Goal: Transaction & Acquisition: Book appointment/travel/reservation

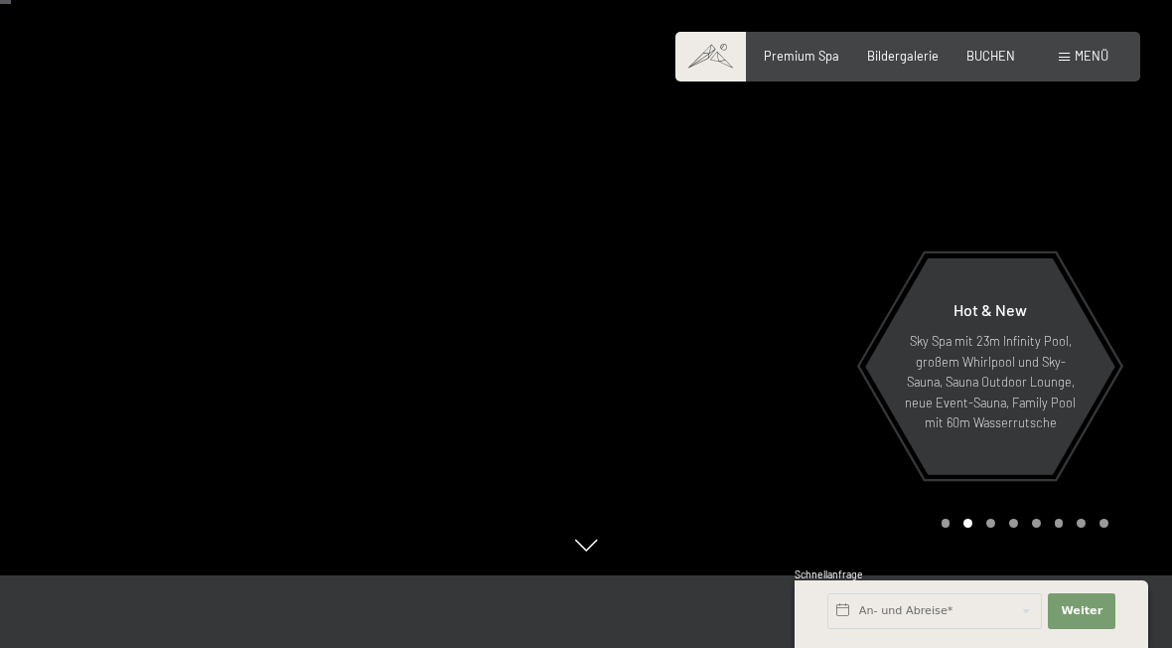
scroll to position [74, 0]
click at [950, 610] on input "text" at bounding box center [934, 611] width 215 height 36
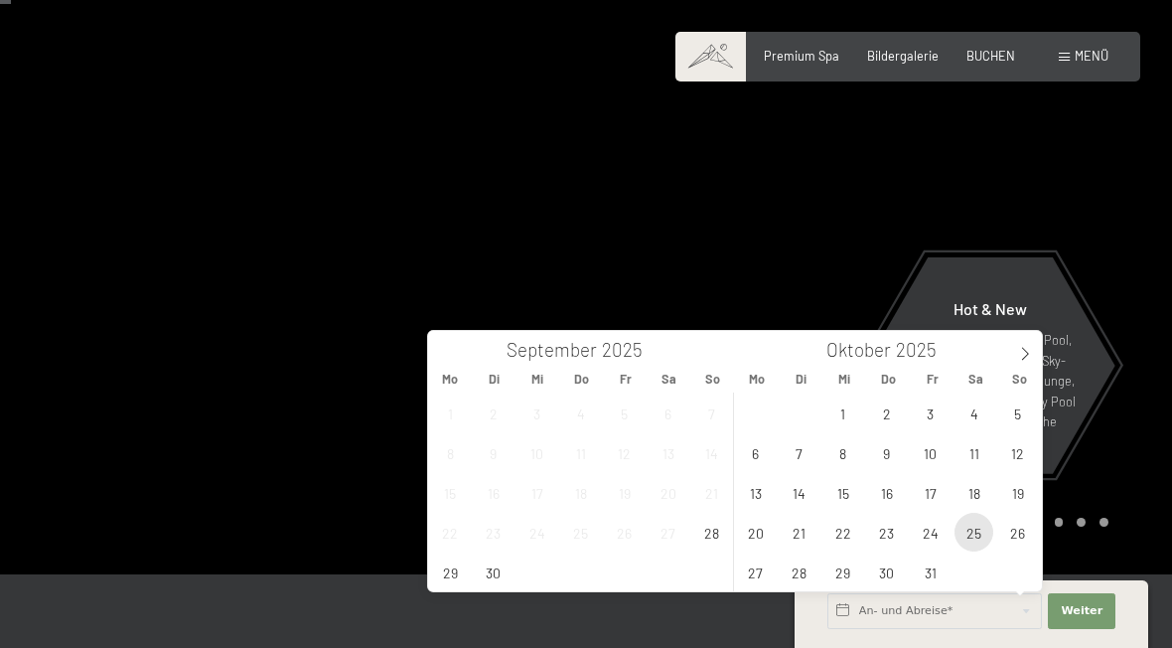
click at [977, 543] on span "25" at bounding box center [974, 532] width 39 height 39
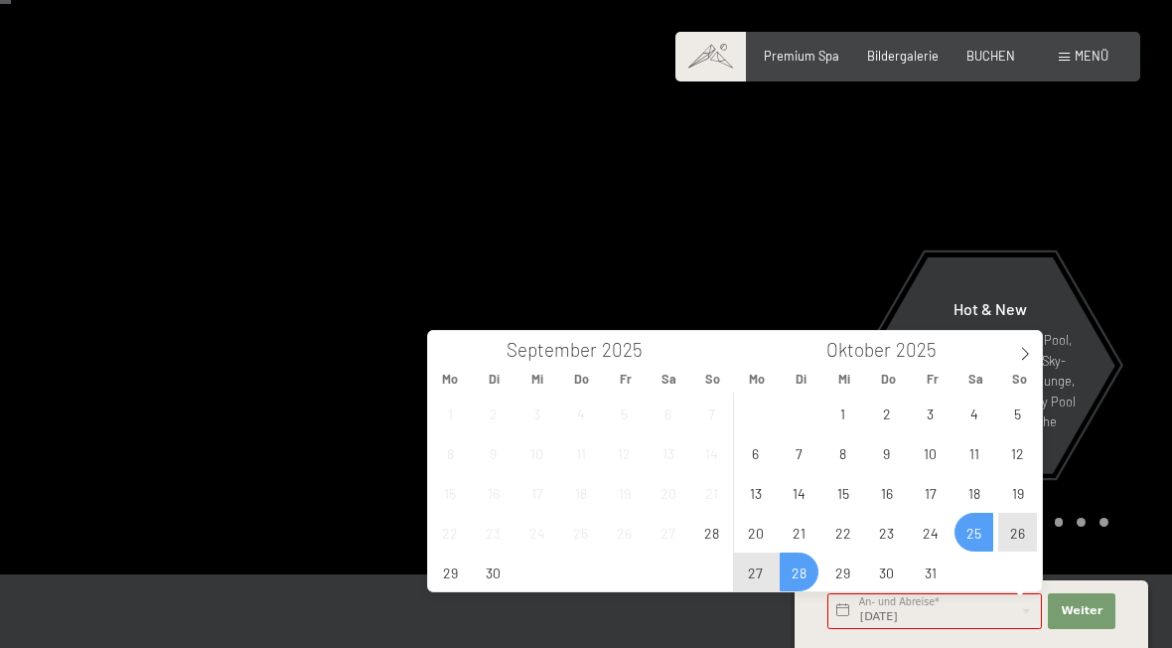
click at [806, 578] on span "28" at bounding box center [799, 571] width 39 height 39
type input "Sa. 25.10.2025 - Di. 28.10.2025"
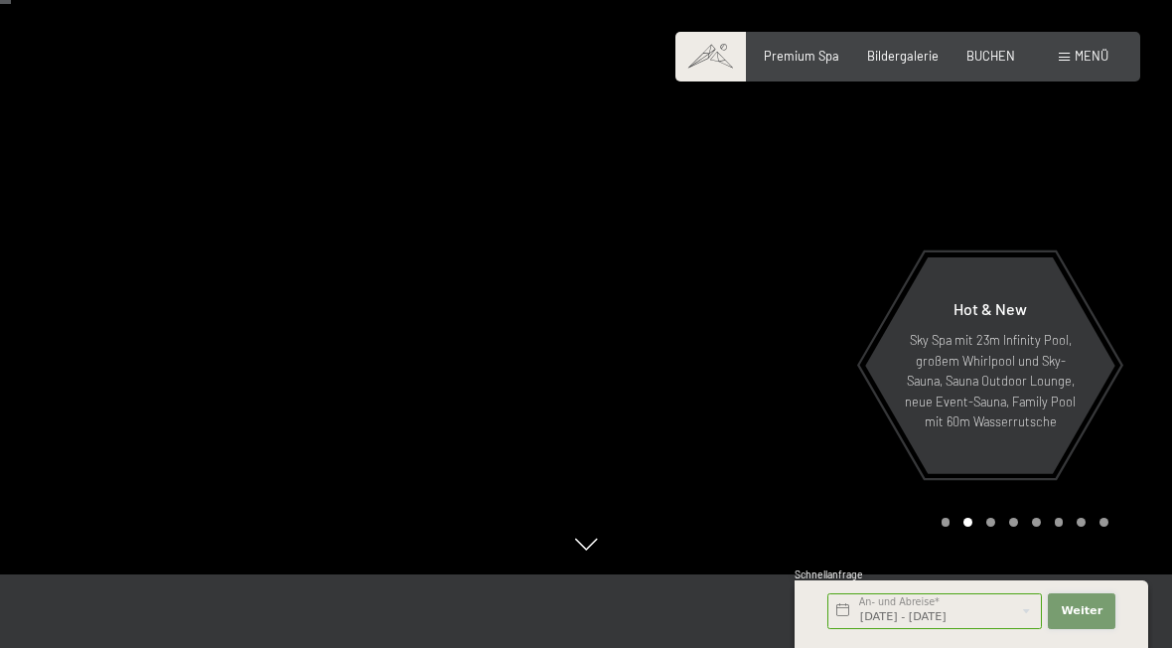
click at [1089, 614] on span "Weiter" at bounding box center [1082, 611] width 42 height 16
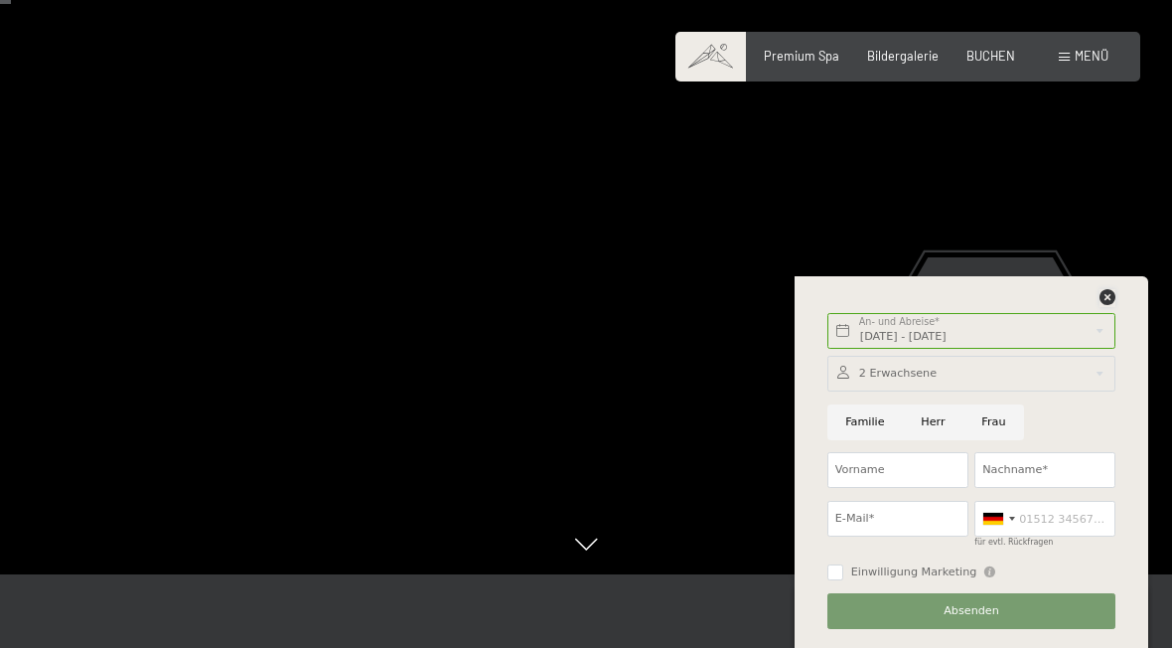
click at [1100, 289] on icon at bounding box center [1108, 297] width 16 height 16
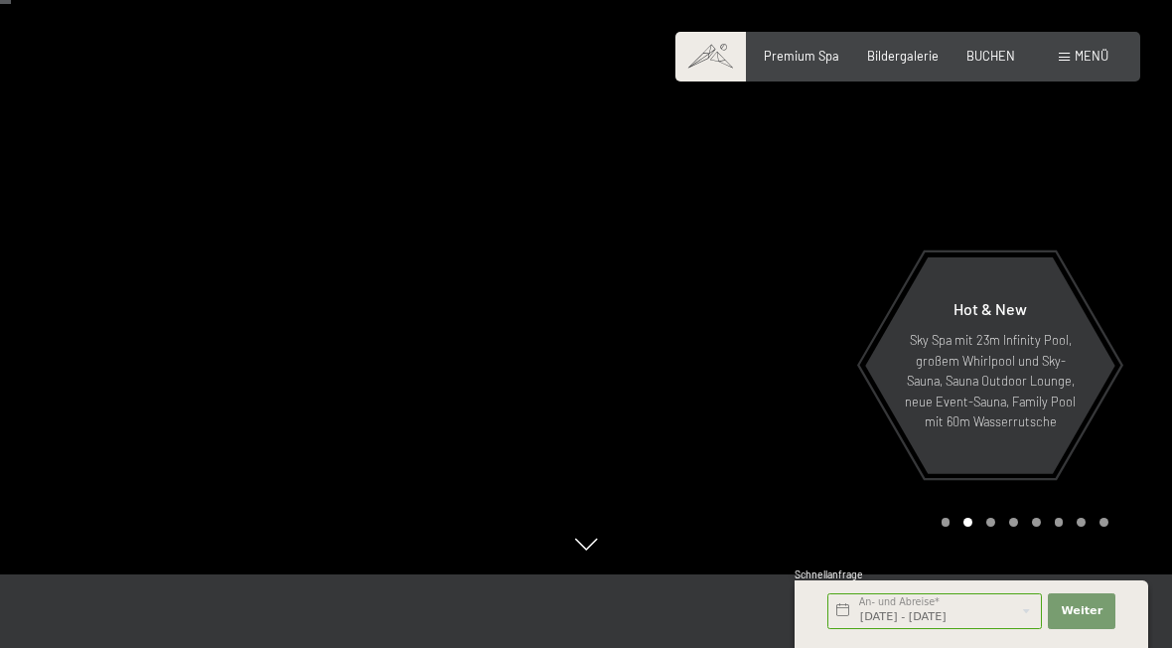
click at [996, 56] on span "BUCHEN" at bounding box center [990, 56] width 49 height 16
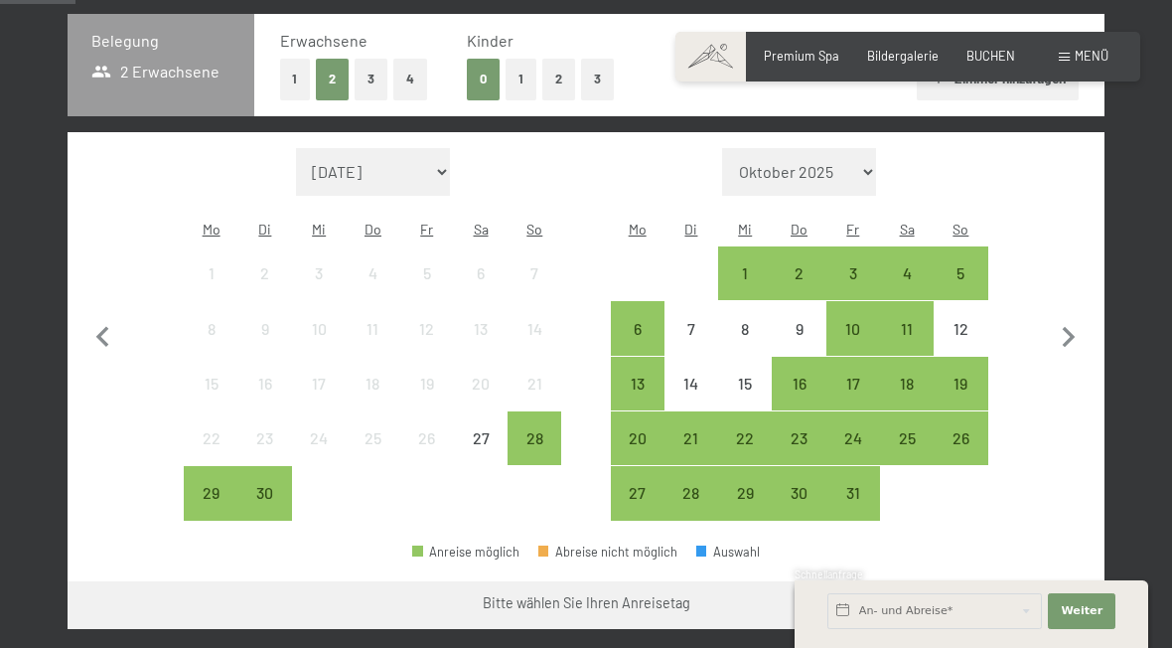
scroll to position [437, 0]
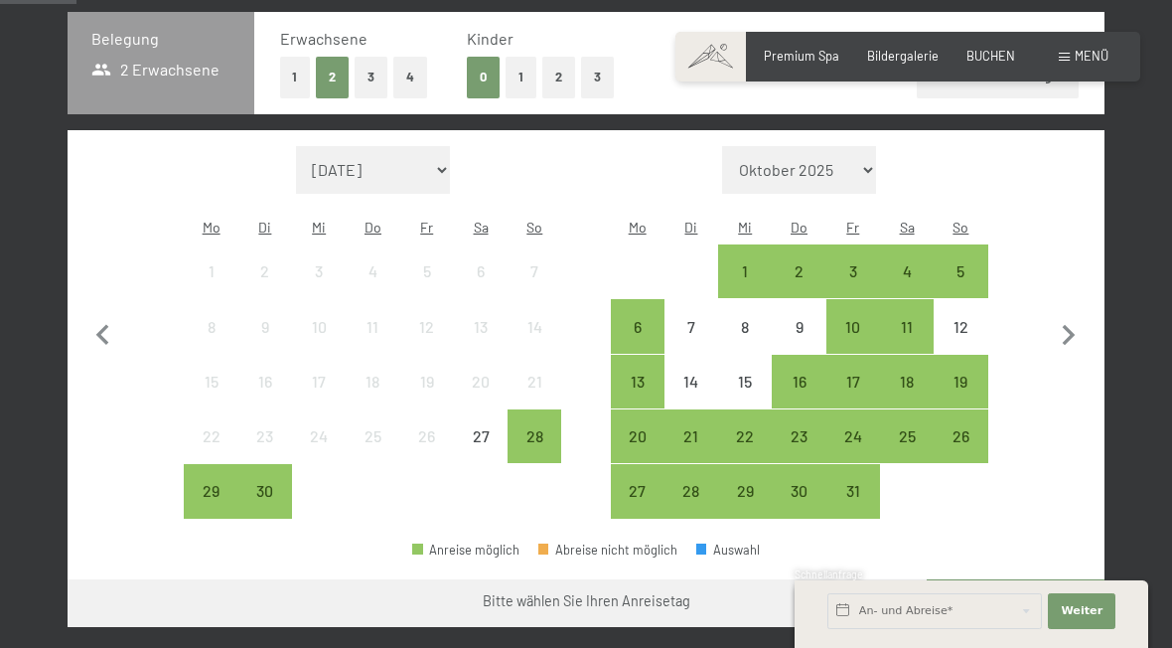
click at [912, 434] on div "25" at bounding box center [907, 453] width 50 height 50
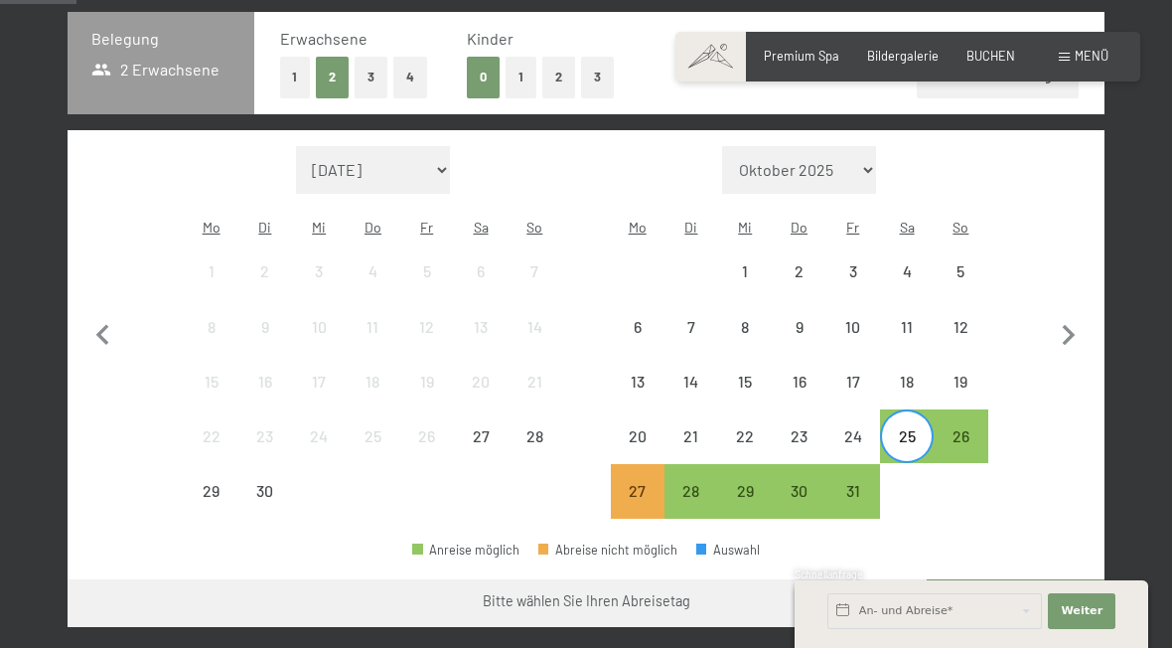
click at [694, 485] on div "28" at bounding box center [691, 508] width 50 height 50
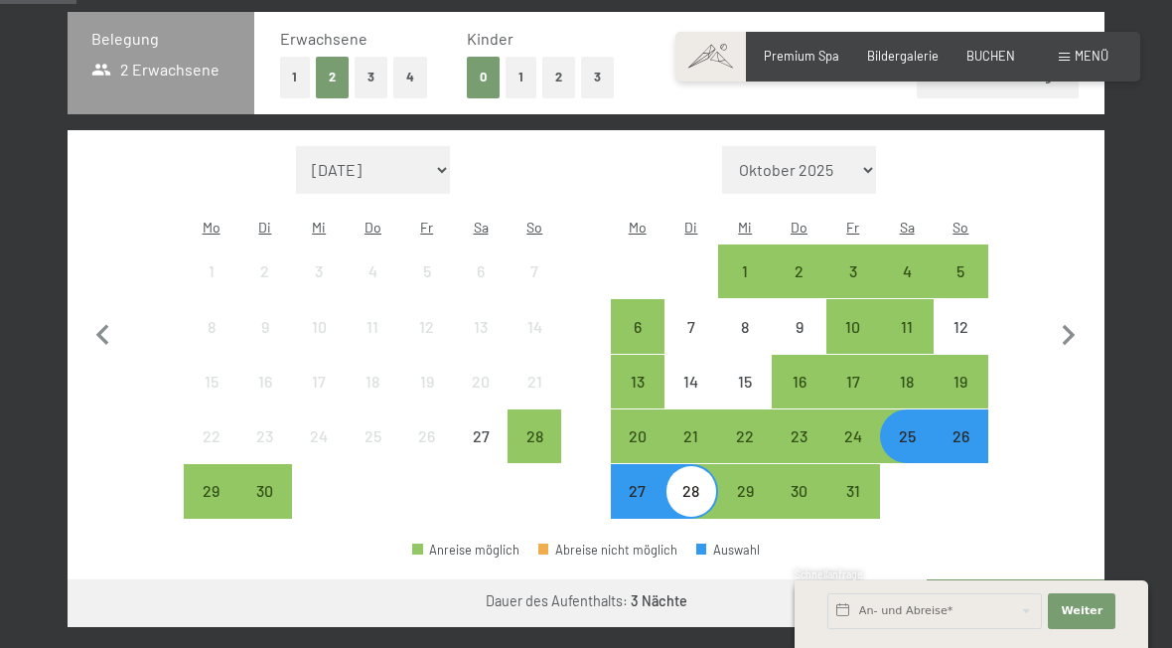
click at [754, 483] on div "29" at bounding box center [745, 508] width 50 height 50
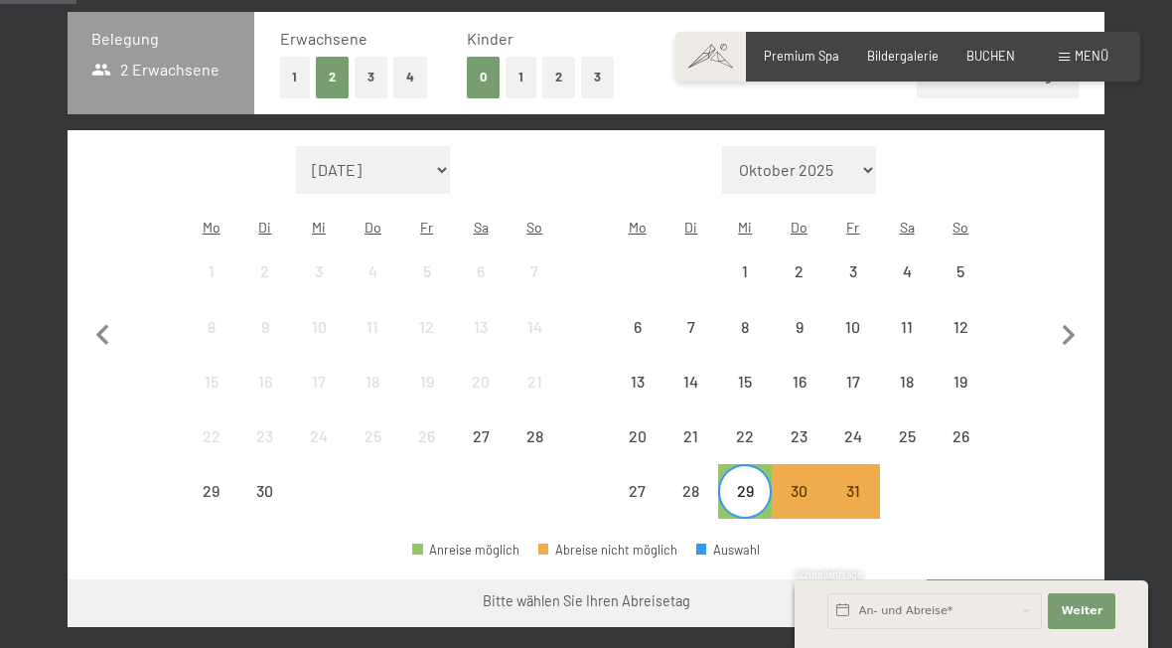
click at [919, 432] on div "25" at bounding box center [907, 453] width 50 height 50
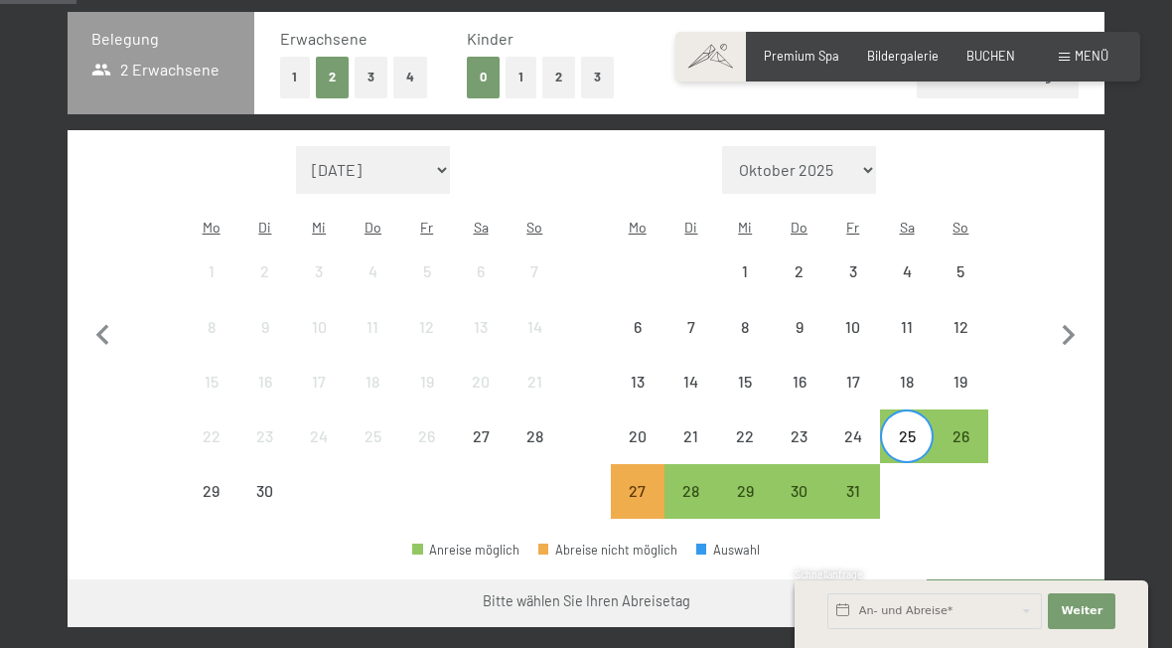
click at [744, 497] on div "29" at bounding box center [745, 508] width 50 height 50
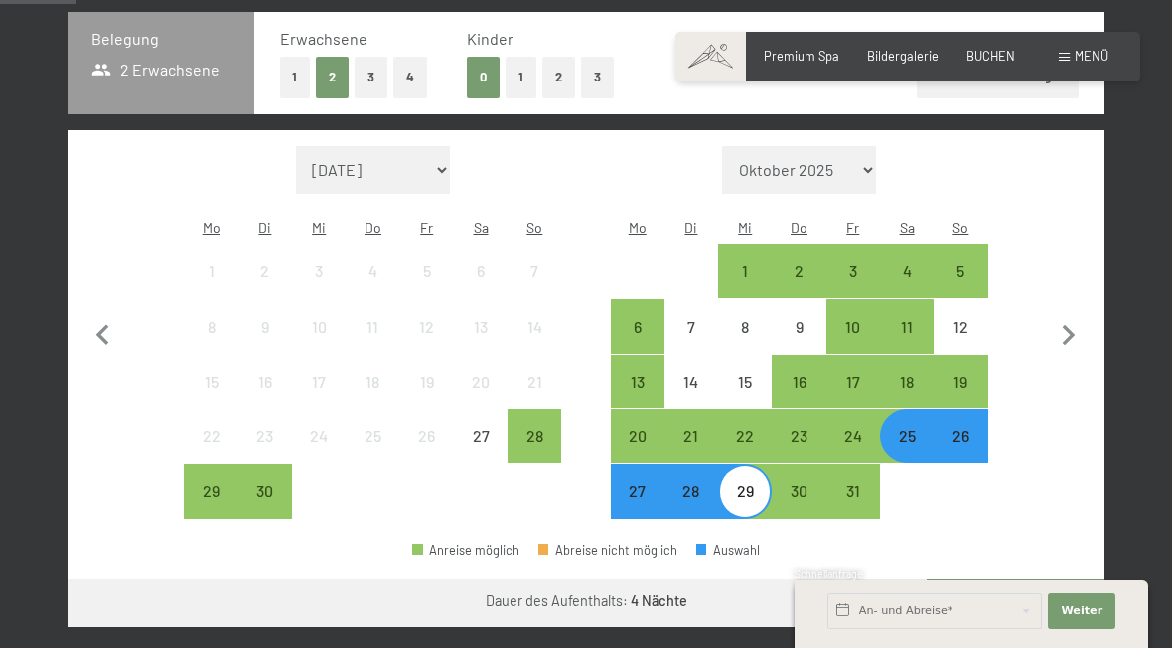
click at [1031, 602] on button "Weiter zu „Zimmer“" at bounding box center [1016, 603] width 178 height 48
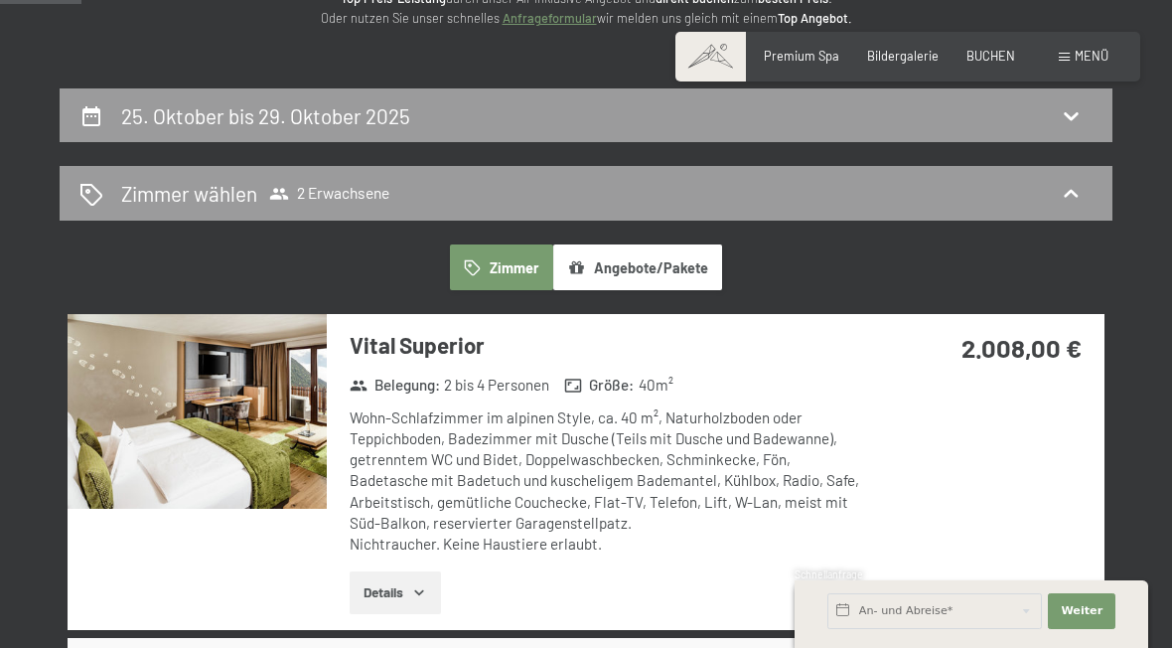
scroll to position [298, 0]
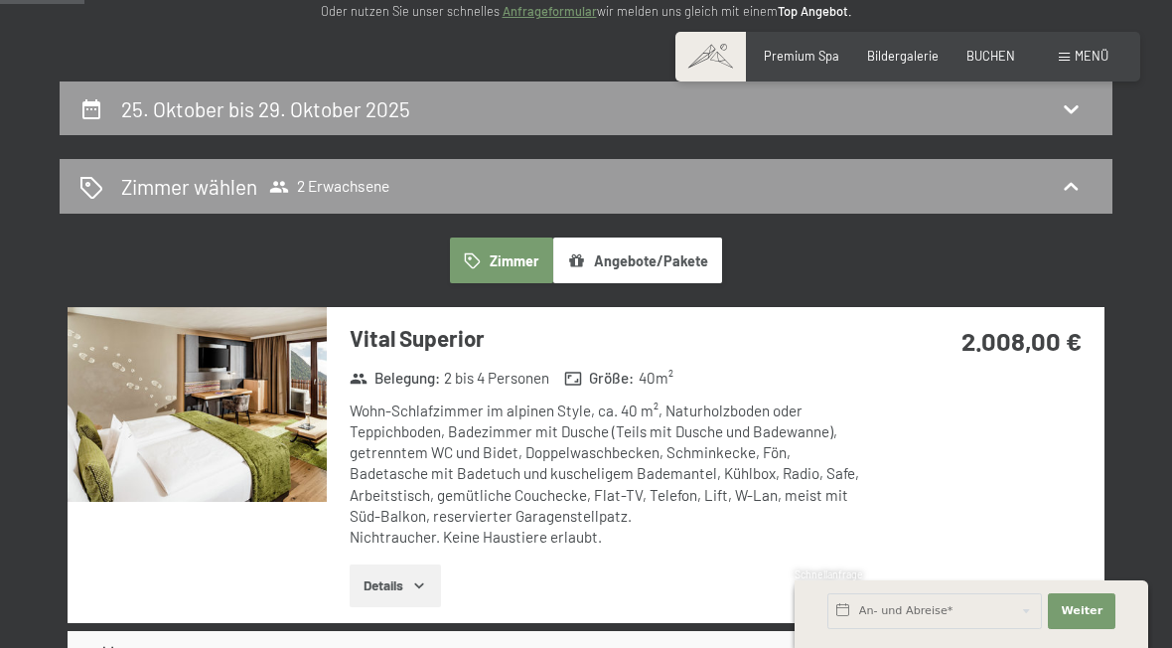
click at [665, 263] on button "Angebote/Pakete" at bounding box center [637, 260] width 169 height 46
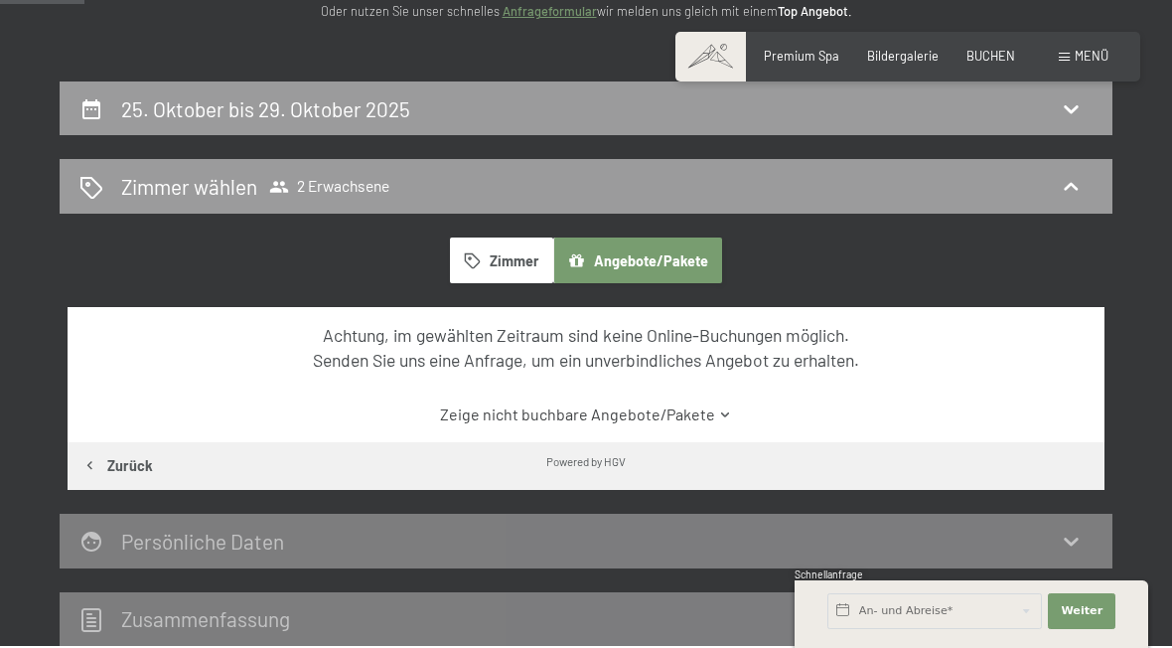
click at [507, 254] on button "Zimmer" at bounding box center [501, 260] width 103 height 46
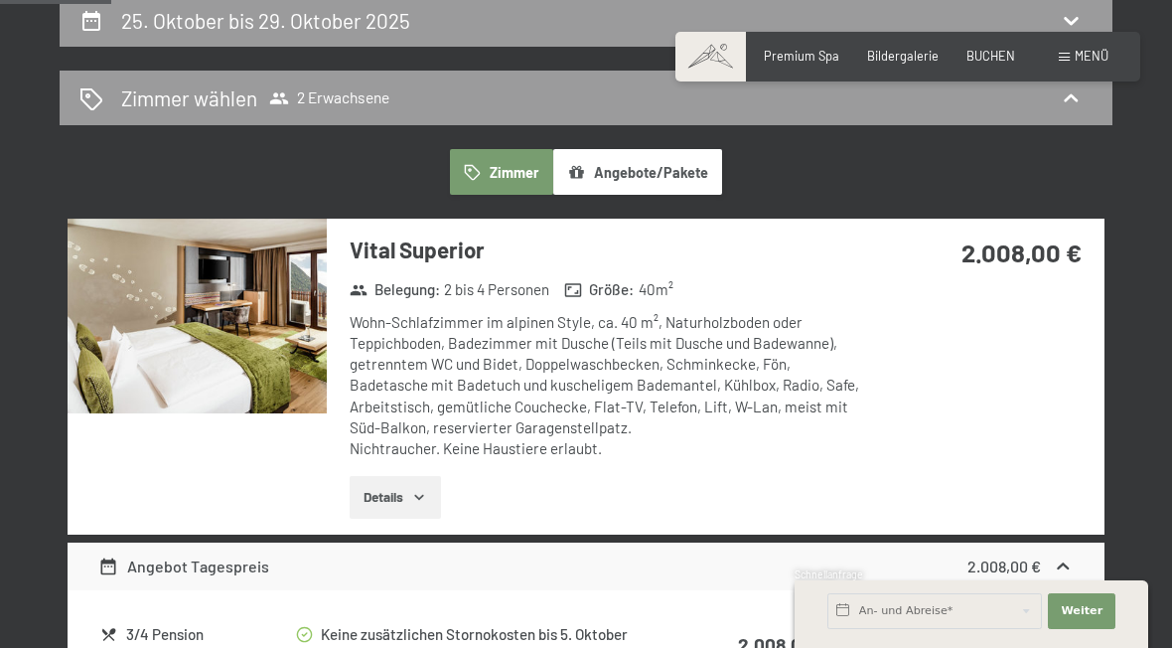
scroll to position [391, 0]
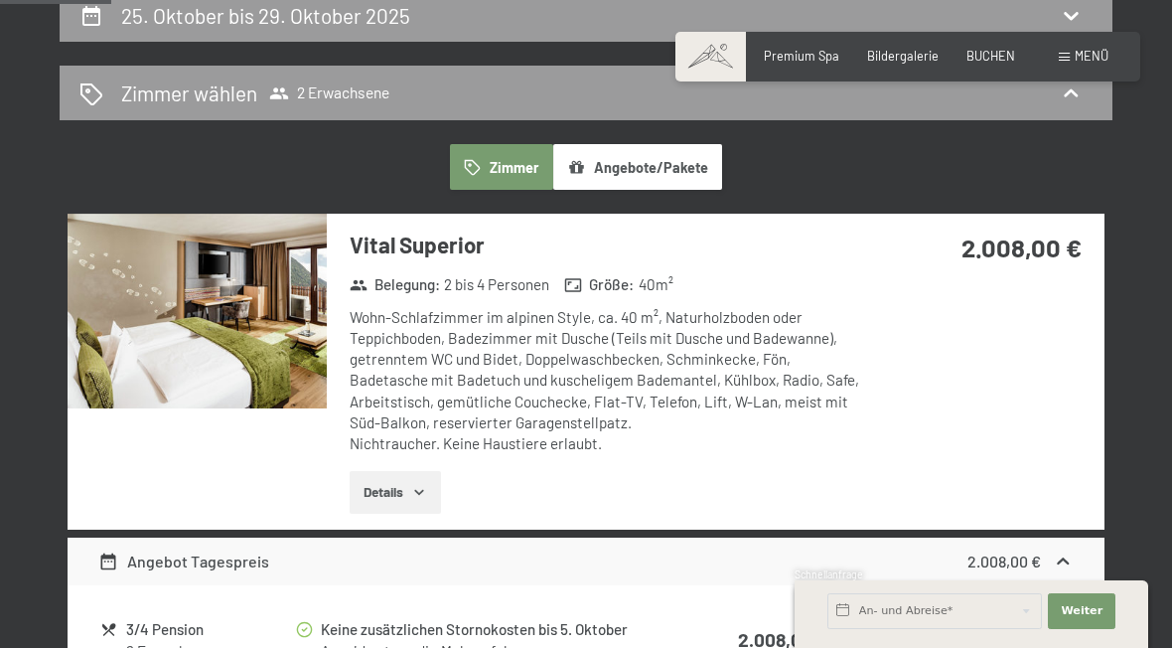
click at [421, 491] on icon "button" at bounding box center [419, 492] width 16 height 16
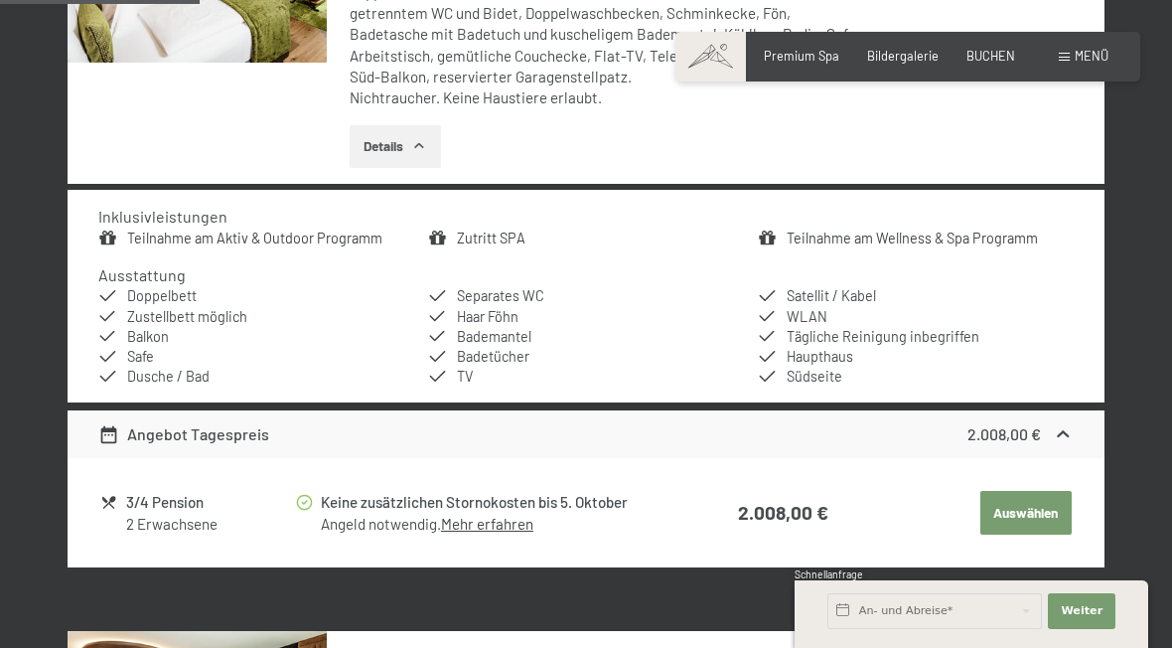
scroll to position [742, 0]
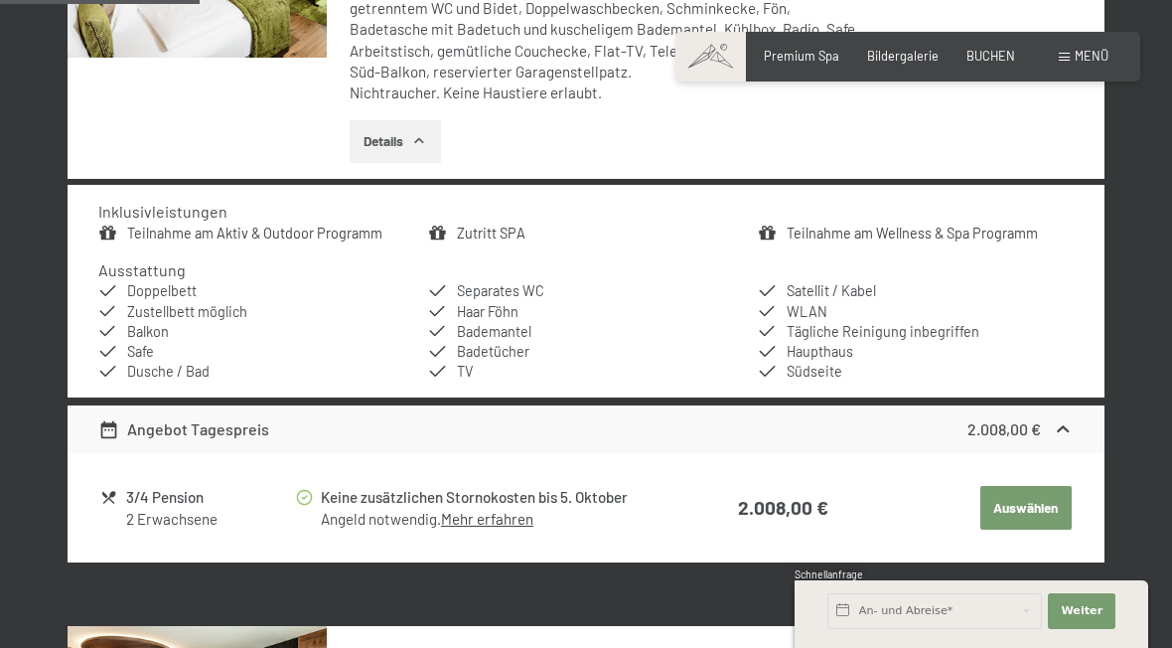
click at [515, 516] on link "Mehr erfahren" at bounding box center [487, 519] width 92 height 18
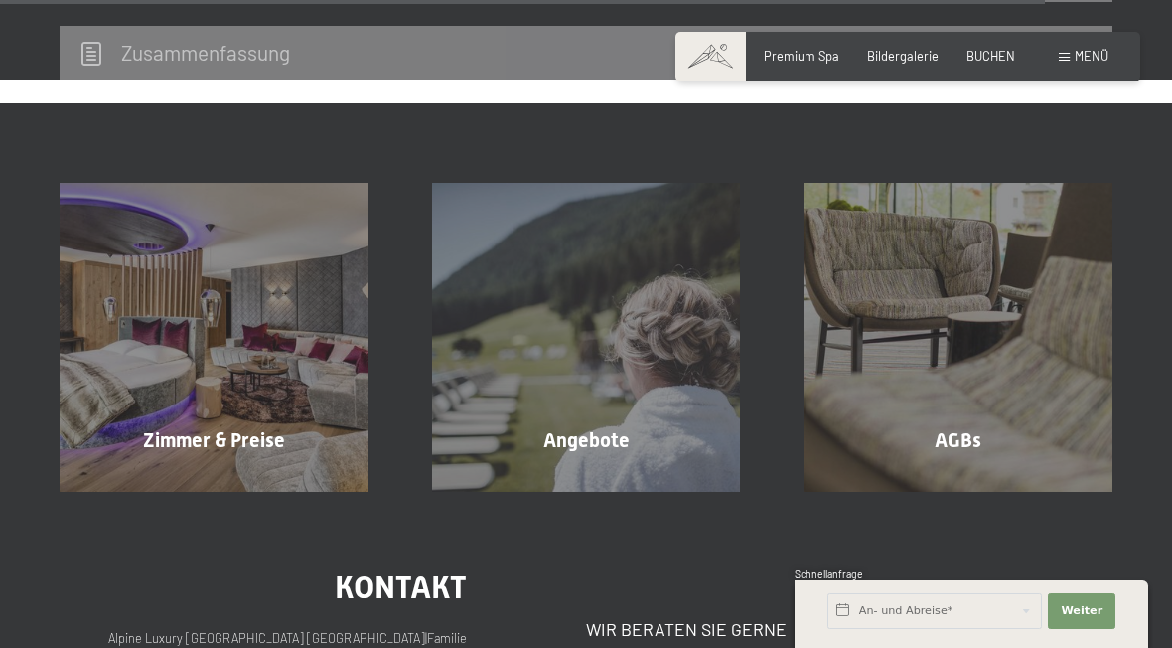
scroll to position [3882, 0]
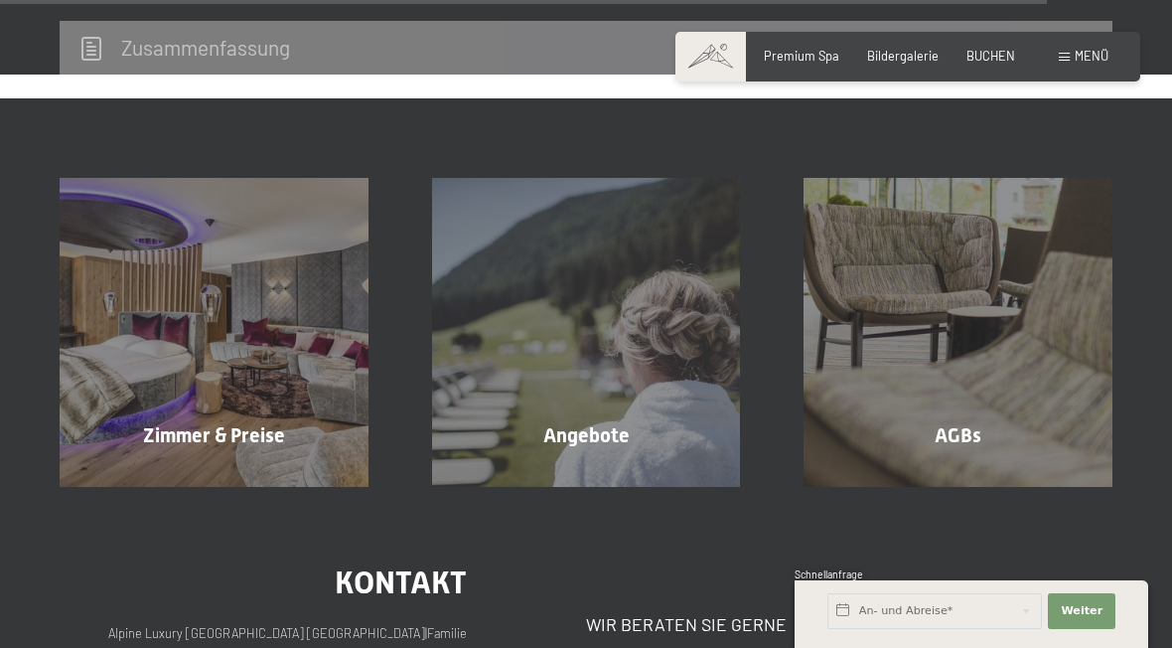
click at [618, 469] on span "Mehr erfahren" at bounding box center [590, 478] width 98 height 18
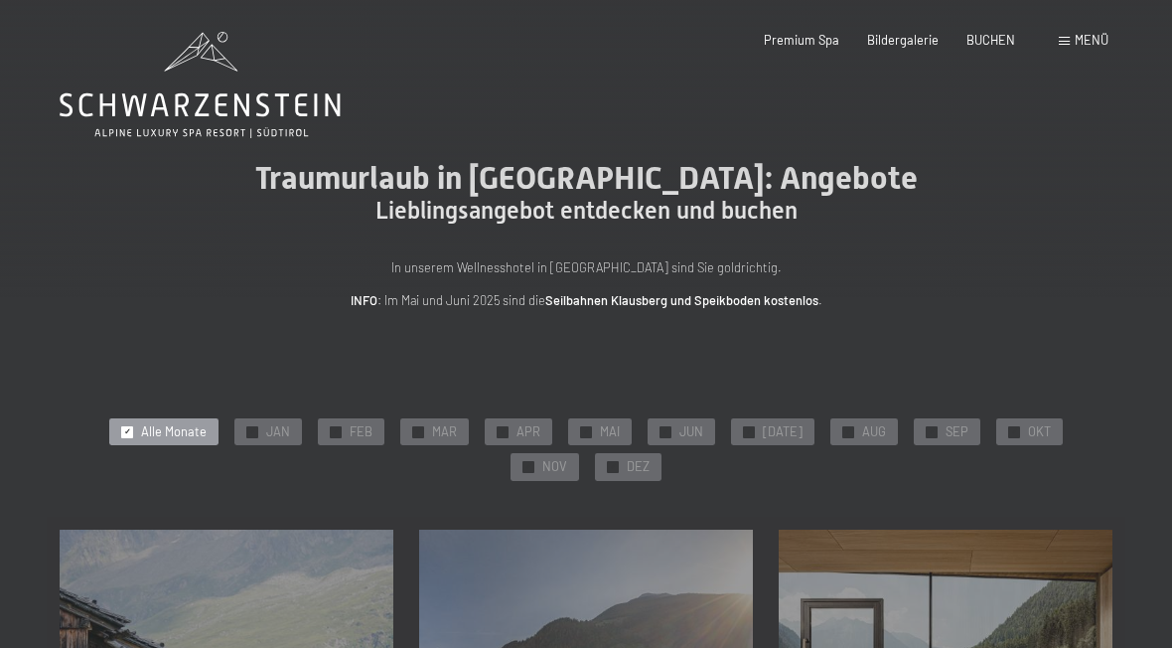
click at [1008, 435] on div at bounding box center [1014, 432] width 12 height 12
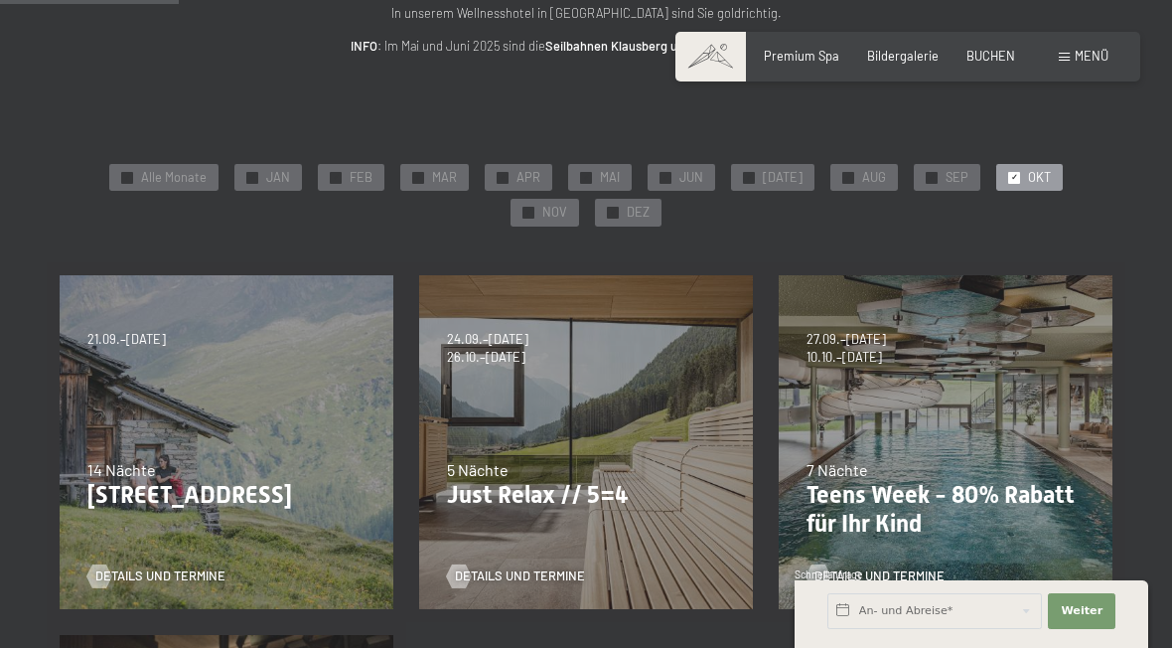
scroll to position [257, 0]
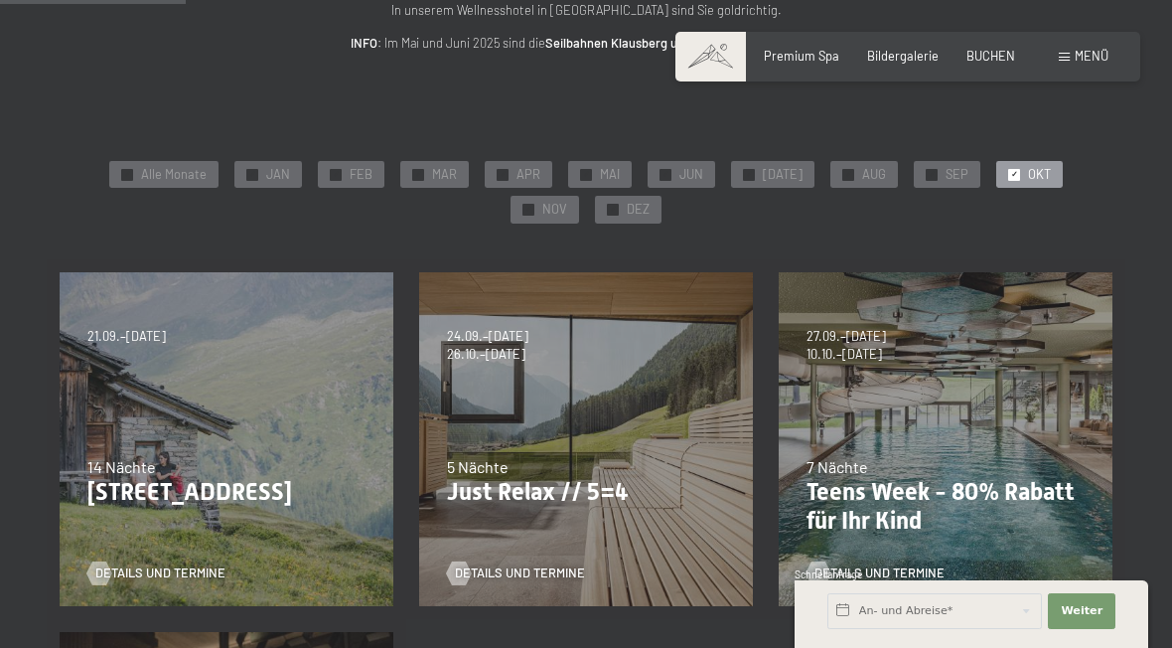
click at [594, 493] on p "Just Relax // 5=4" at bounding box center [586, 492] width 278 height 29
click at [555, 575] on span "Details und Termine" at bounding box center [520, 573] width 130 height 18
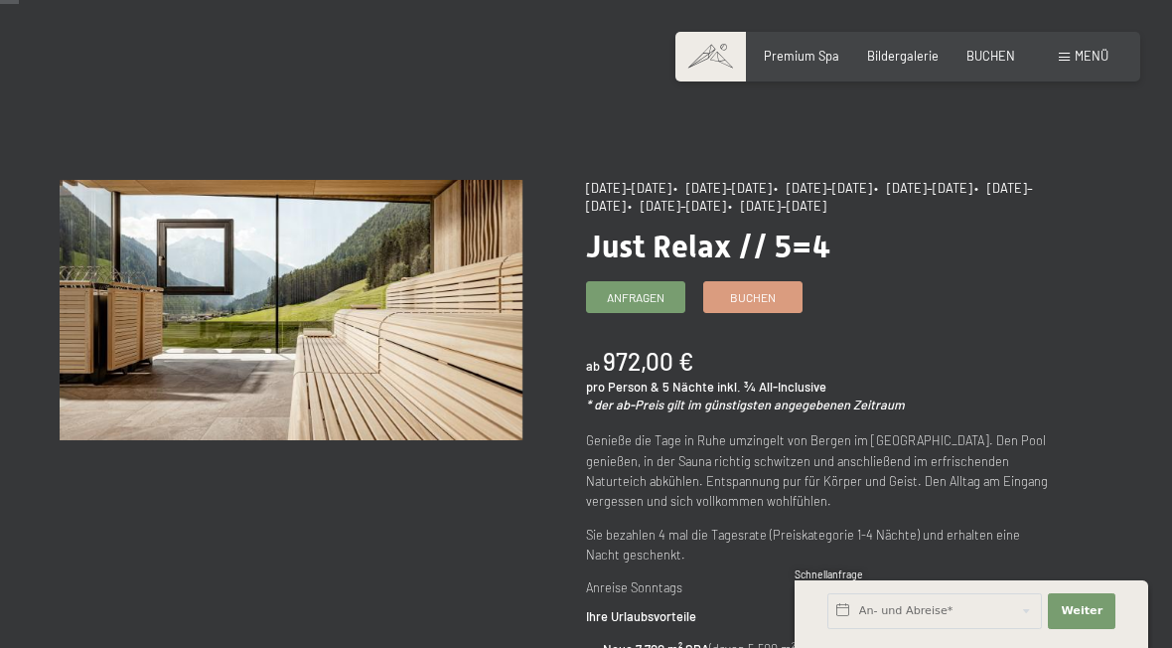
scroll to position [26, 0]
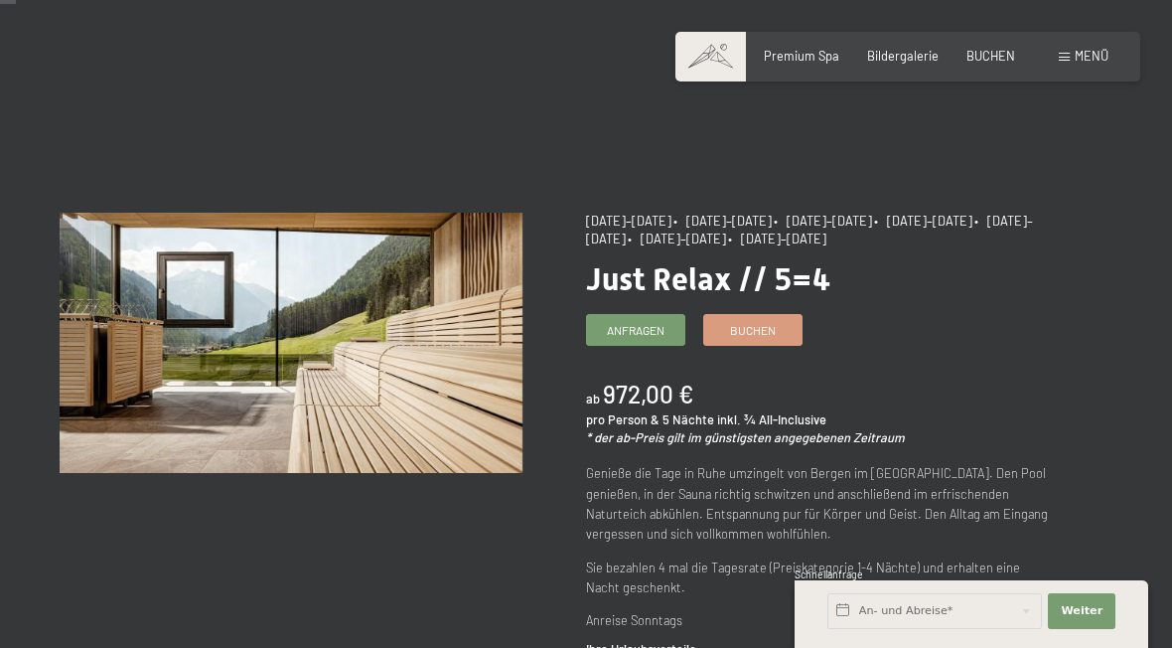
click at [762, 331] on span "Buchen" at bounding box center [753, 330] width 46 height 17
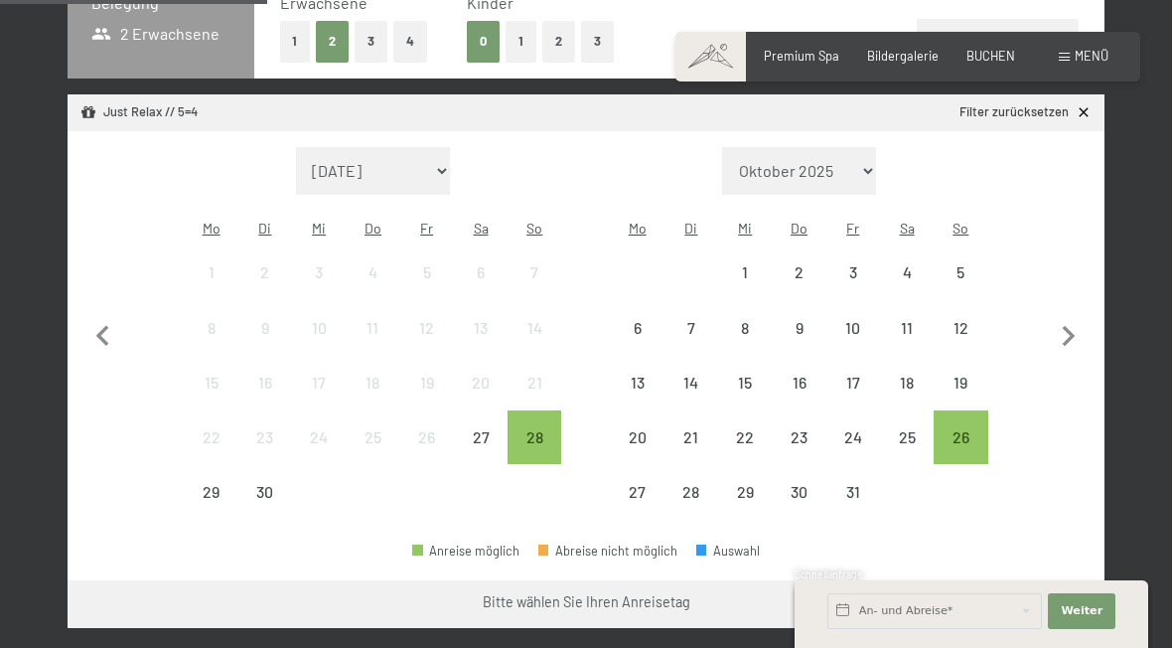
scroll to position [474, 0]
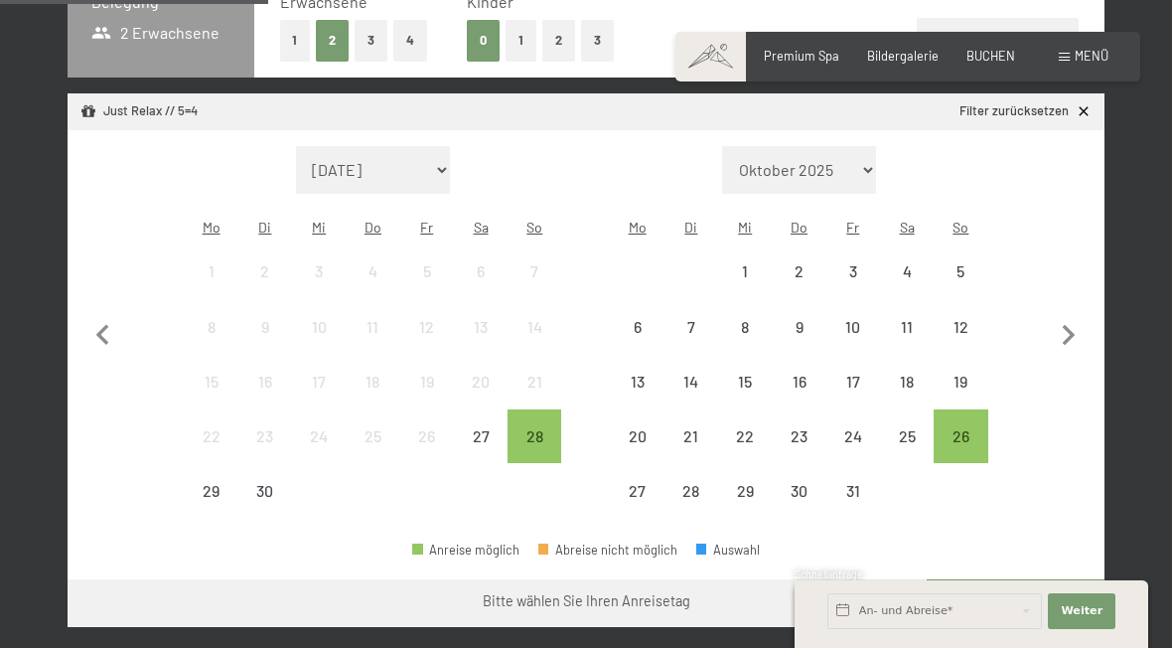
click at [963, 434] on div "26" at bounding box center [961, 453] width 50 height 50
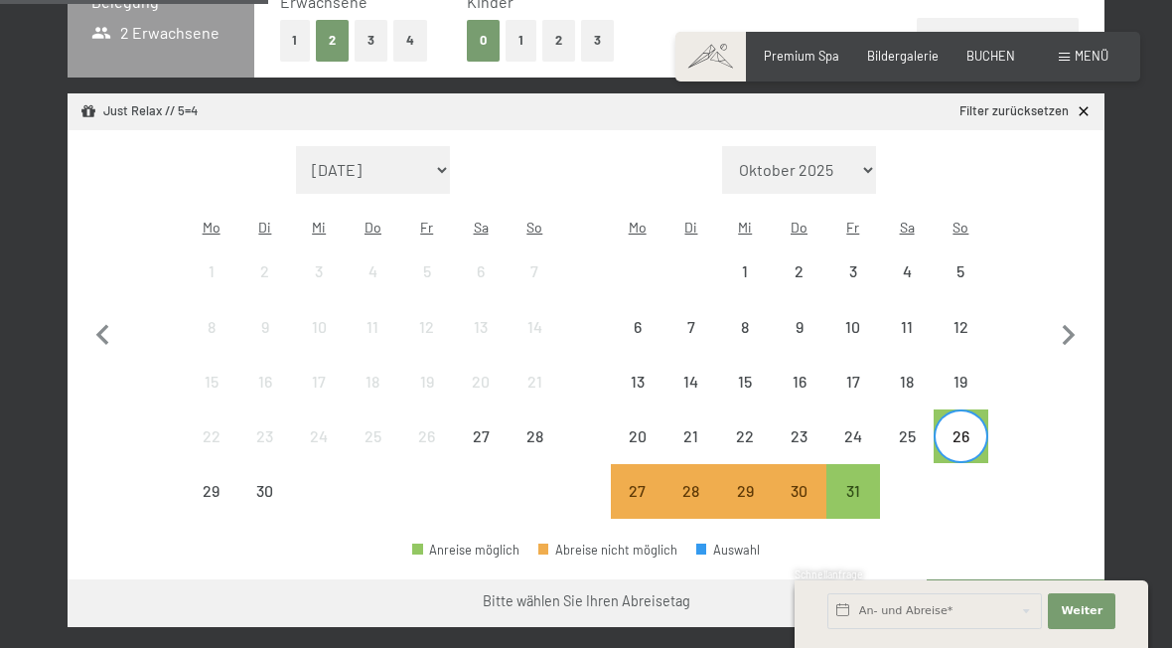
click at [858, 483] on div "31" at bounding box center [853, 508] width 50 height 50
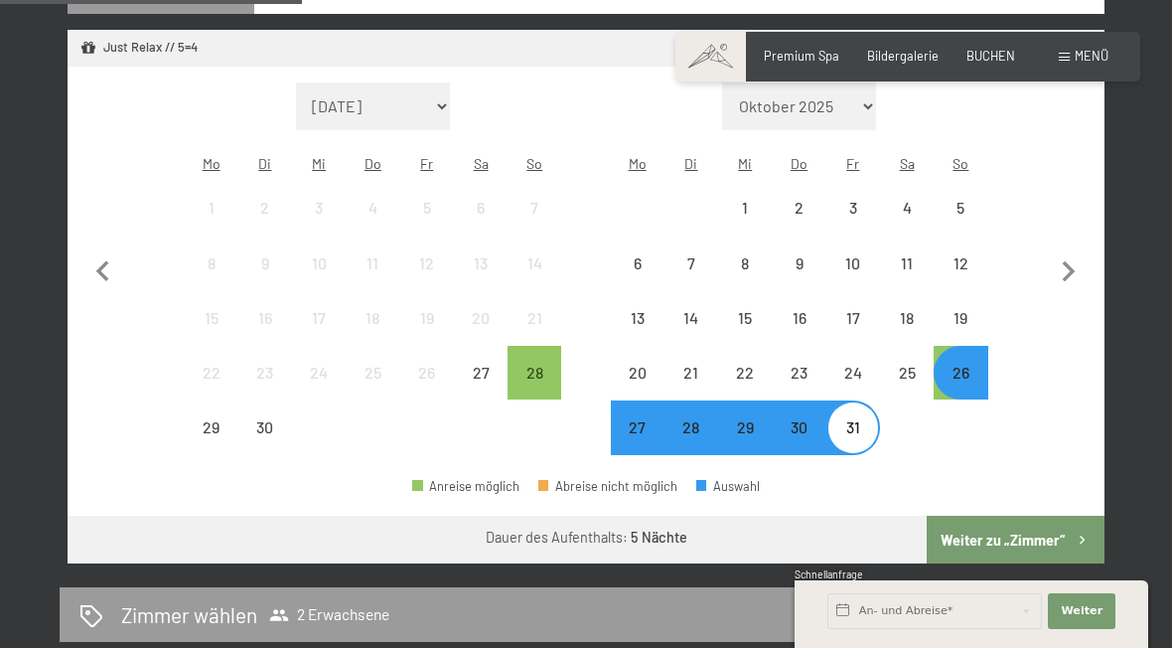
scroll to position [540, 0]
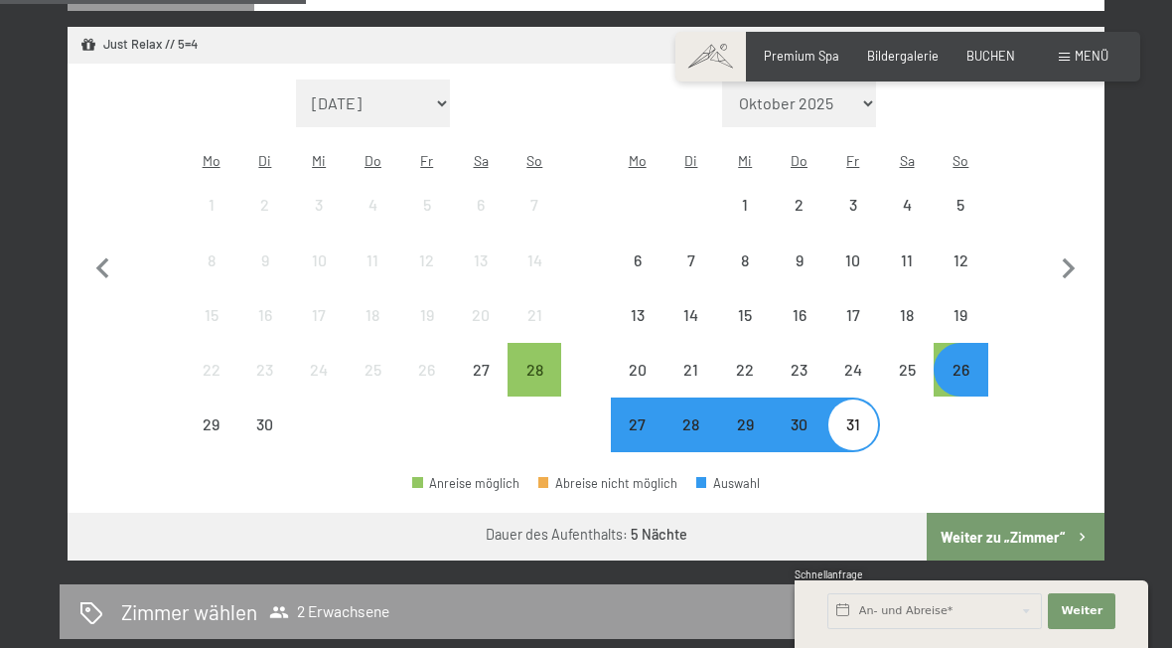
click at [1026, 534] on button "Weiter zu „Zimmer“" at bounding box center [1016, 537] width 178 height 48
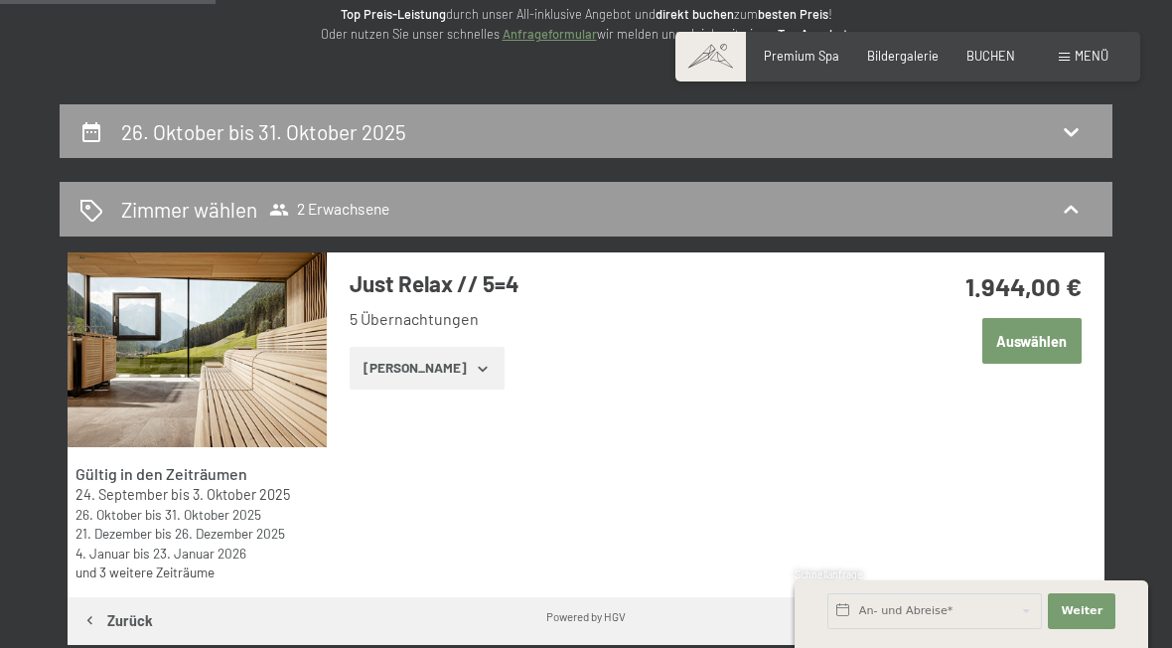
scroll to position [274, 0]
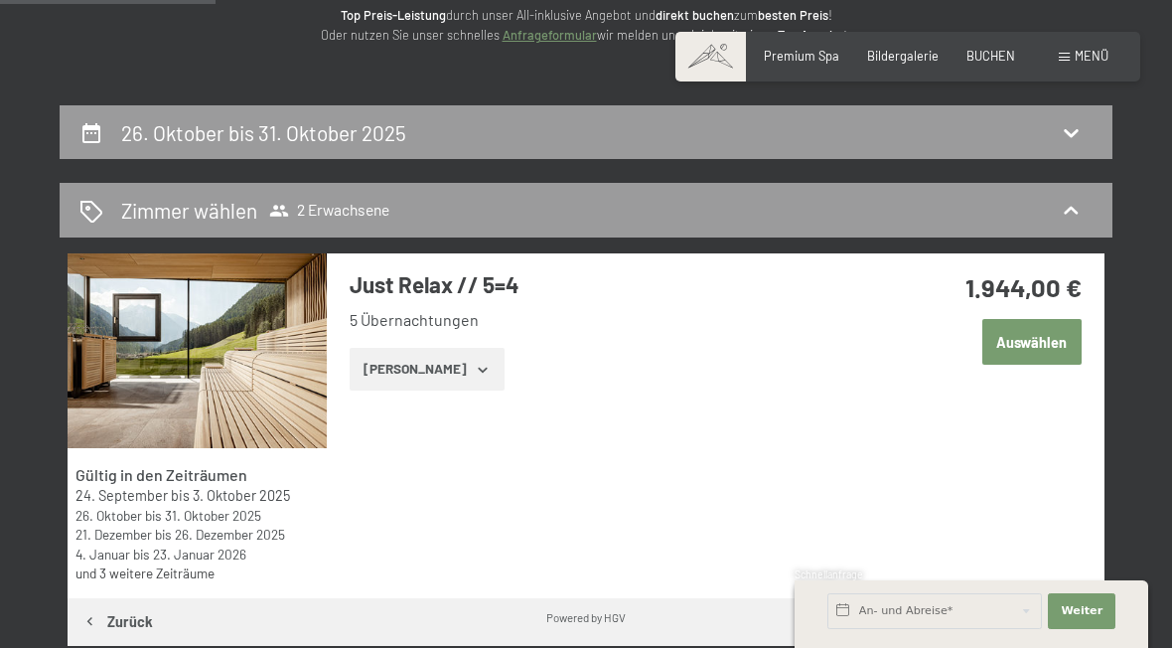
click at [1039, 334] on button "Auswählen" at bounding box center [1031, 342] width 99 height 46
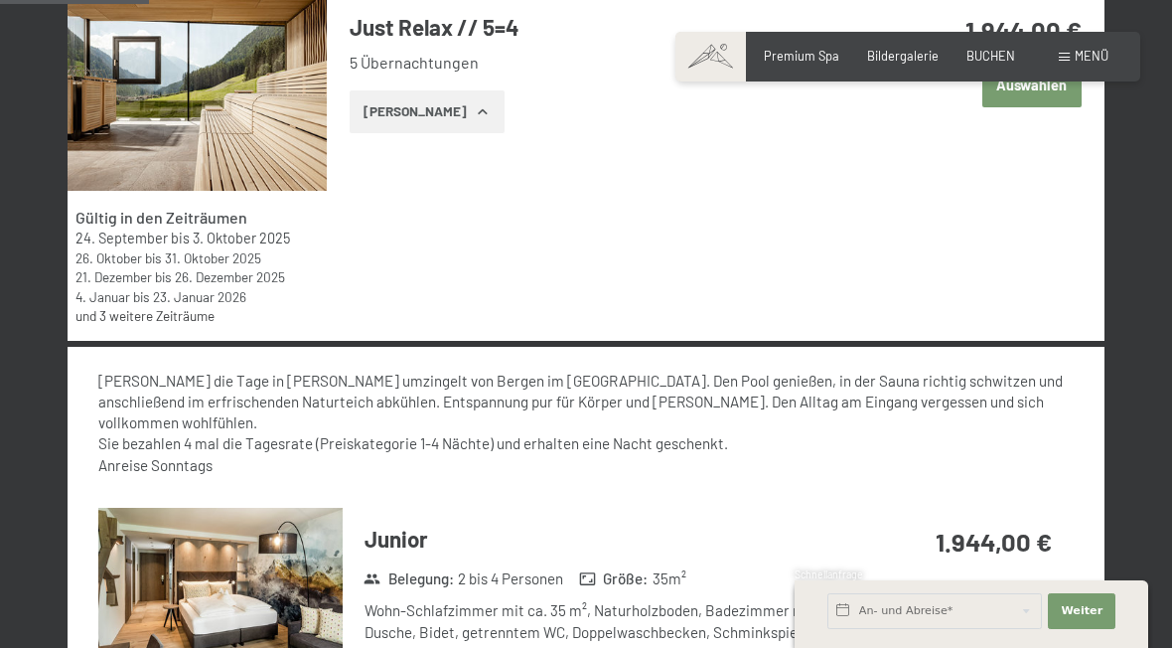
scroll to position [479, 0]
